Goal: Register for event/course

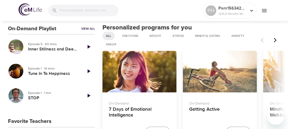
scroll to position [220, 0]
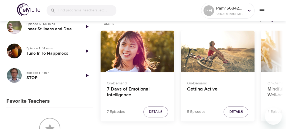
click at [262, 11] on icon "menu" at bounding box center [262, 10] width 6 height 6
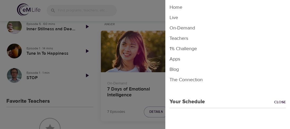
click at [174, 17] on li "Live" at bounding box center [227, 17] width 125 height 10
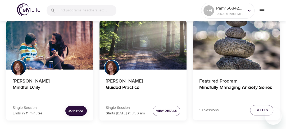
scroll to position [82, 0]
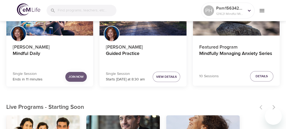
click at [76, 77] on span "Join Now" at bounding box center [76, 77] width 15 height 6
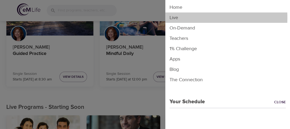
click at [174, 18] on li "Live" at bounding box center [227, 17] width 125 height 10
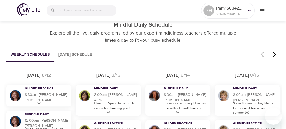
scroll to position [328, 0]
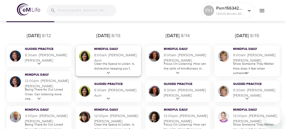
click at [108, 73] on icon at bounding box center [108, 73] width 3 height 2
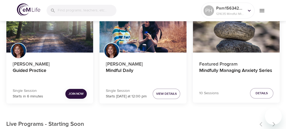
scroll to position [68, 0]
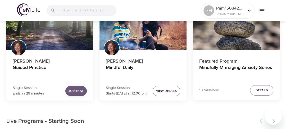
click at [72, 91] on span "Join Now" at bounding box center [76, 91] width 15 height 6
click at [75, 90] on span "Join Now" at bounding box center [76, 91] width 15 height 6
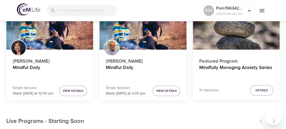
scroll to position [68, 0]
click at [260, 90] on span "Details" at bounding box center [262, 90] width 12 height 6
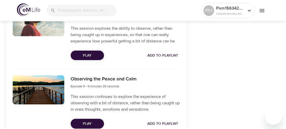
scroll to position [709, 0]
